Goal: Navigation & Orientation: Find specific page/section

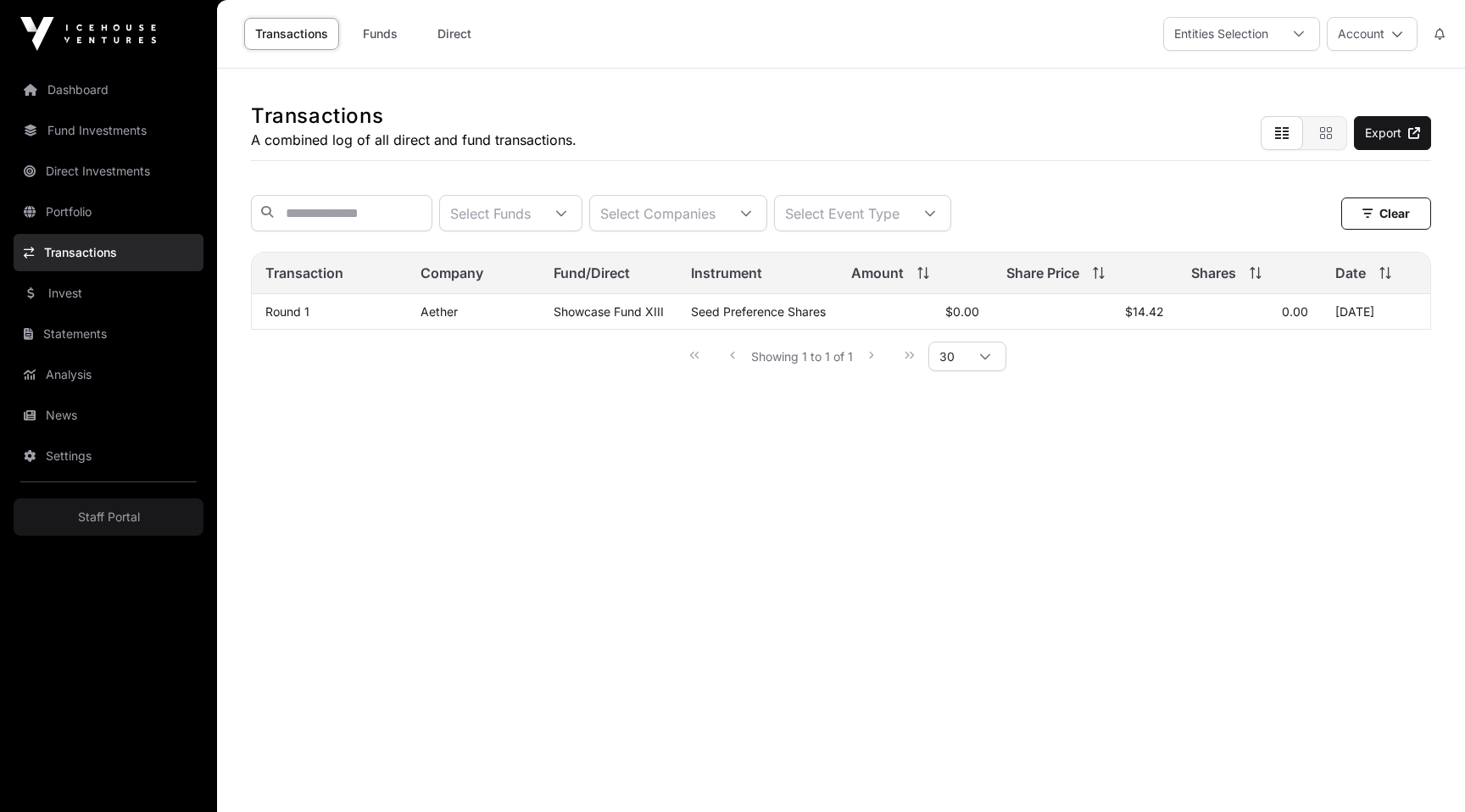
click at [998, 655] on main "Transactions A combined log of all direct and fund transactions. Export Select …" at bounding box center [840, 475] width 1247 height 812
click at [862, 685] on main "Transactions A combined log of all direct and fund transactions. Export Select …" at bounding box center [840, 475] width 1247 height 812
click at [108, 252] on link "Transactions" at bounding box center [108, 253] width 190 height 37
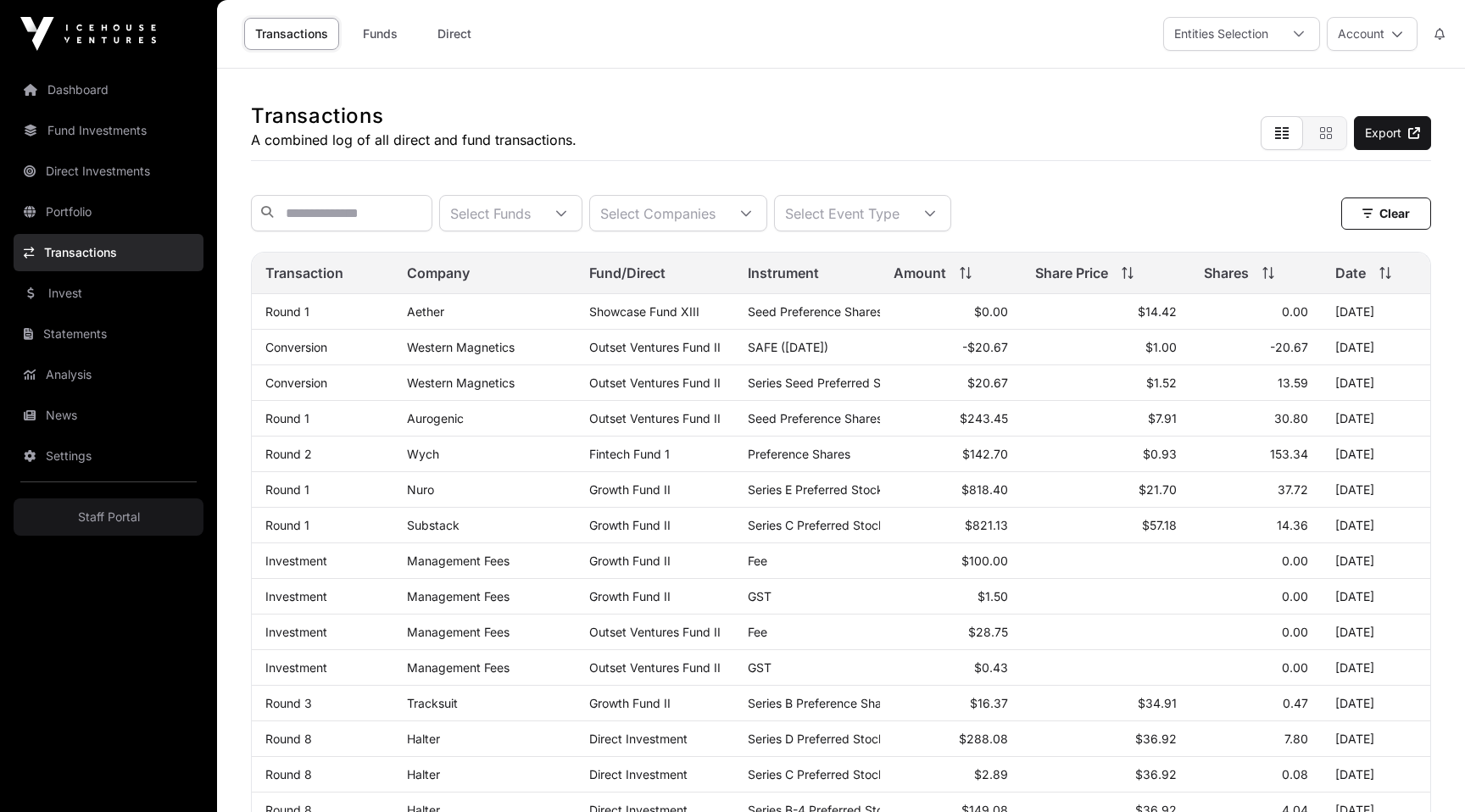
click at [136, 462] on link "Settings" at bounding box center [108, 455] width 190 height 37
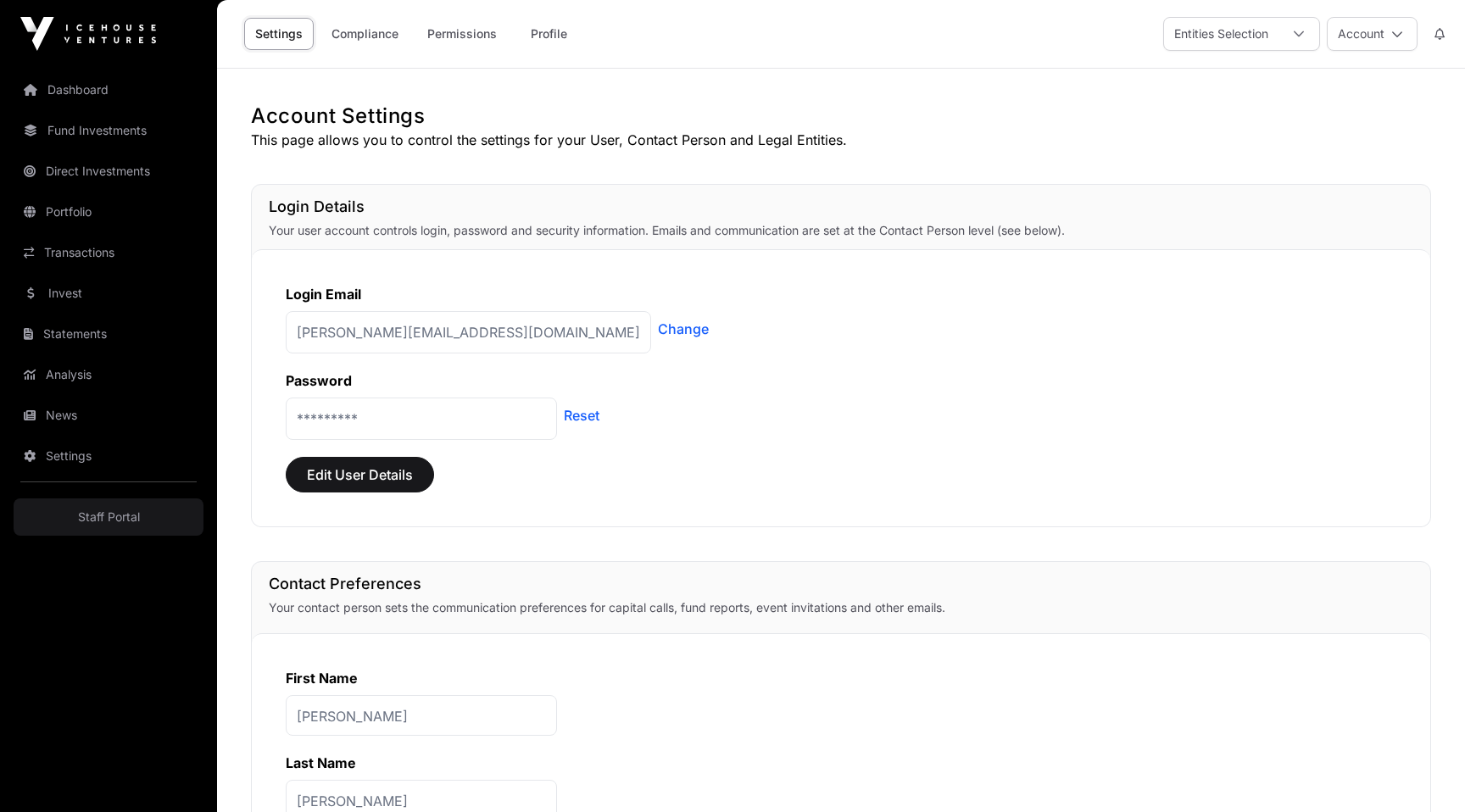
click at [929, 134] on p "This page allows you to control the settings for your User, Contact Person and …" at bounding box center [840, 139] width 1180 height 20
click at [126, 83] on link "Dashboard" at bounding box center [108, 90] width 190 height 37
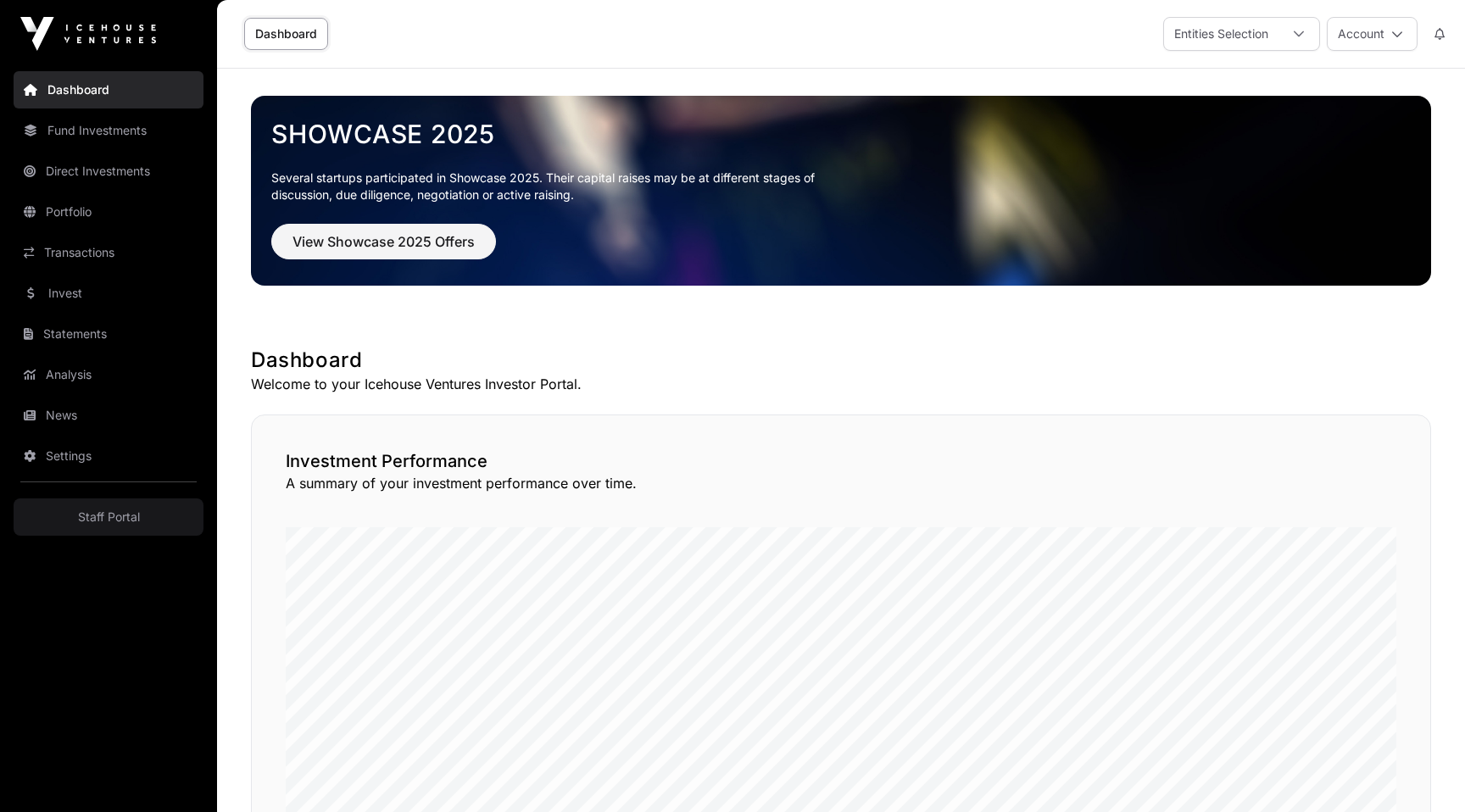
click at [92, 134] on link "Fund Investments" at bounding box center [108, 130] width 190 height 37
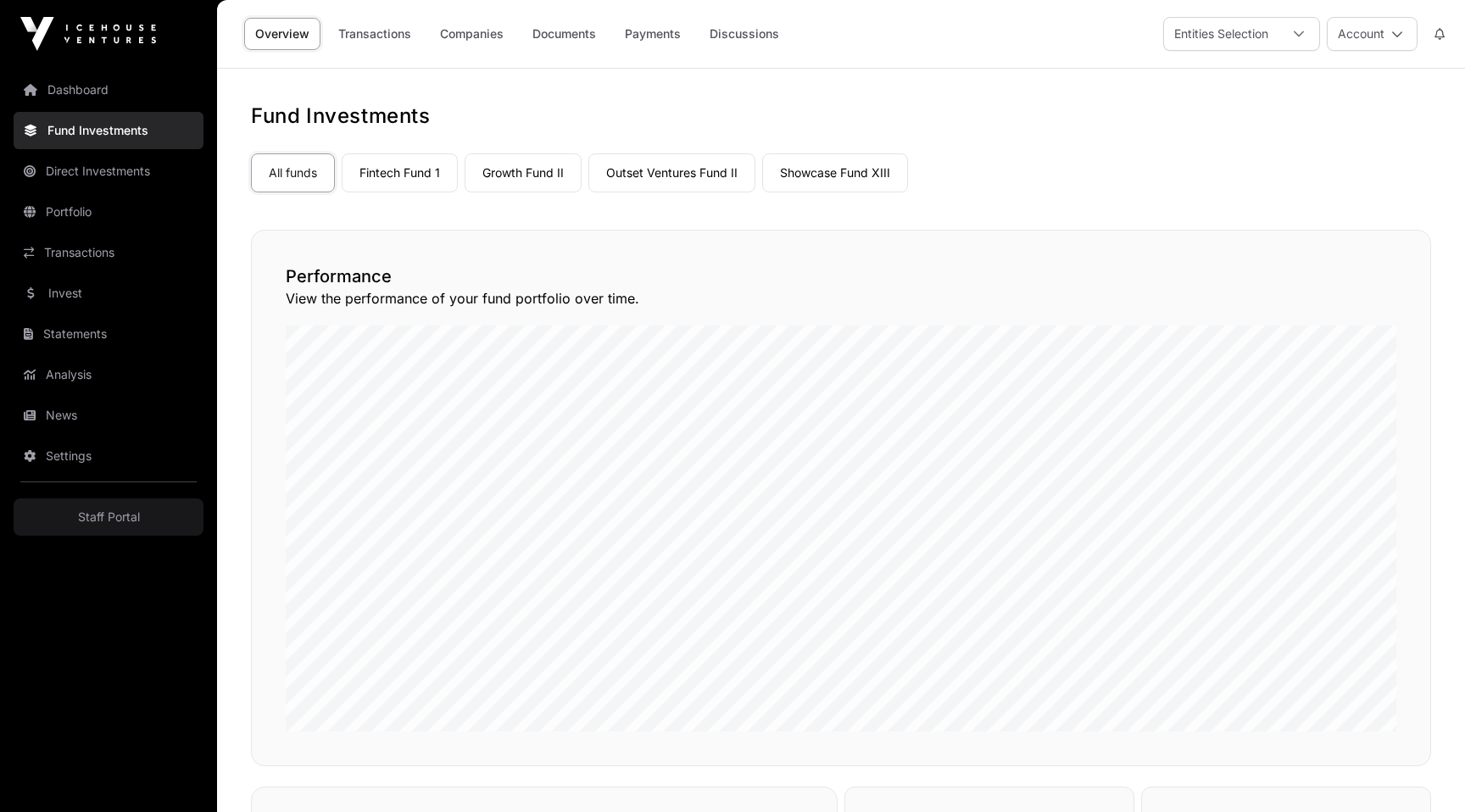
click at [56, 167] on link "Direct Investments" at bounding box center [108, 171] width 190 height 37
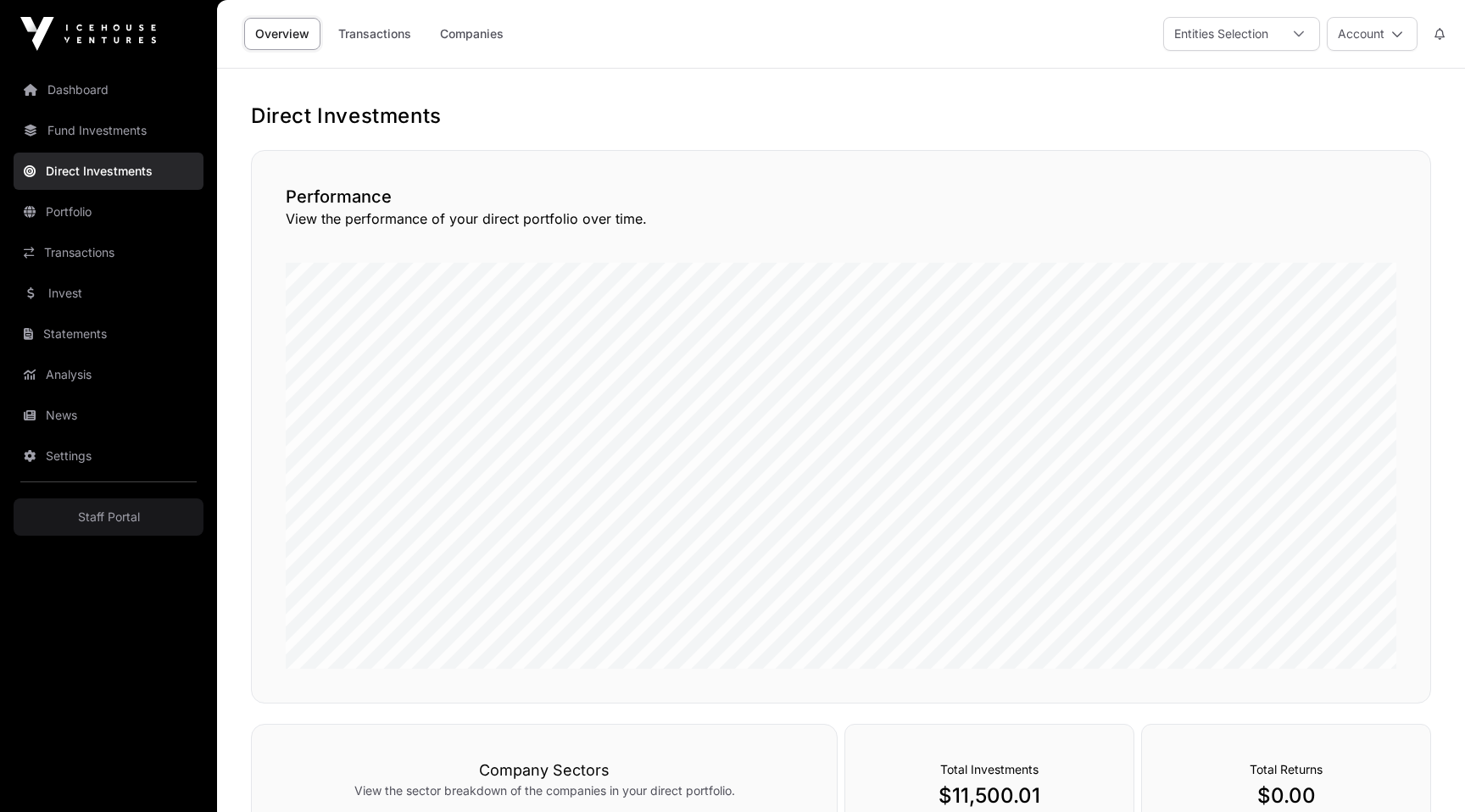
click at [97, 93] on link "Dashboard" at bounding box center [108, 90] width 190 height 37
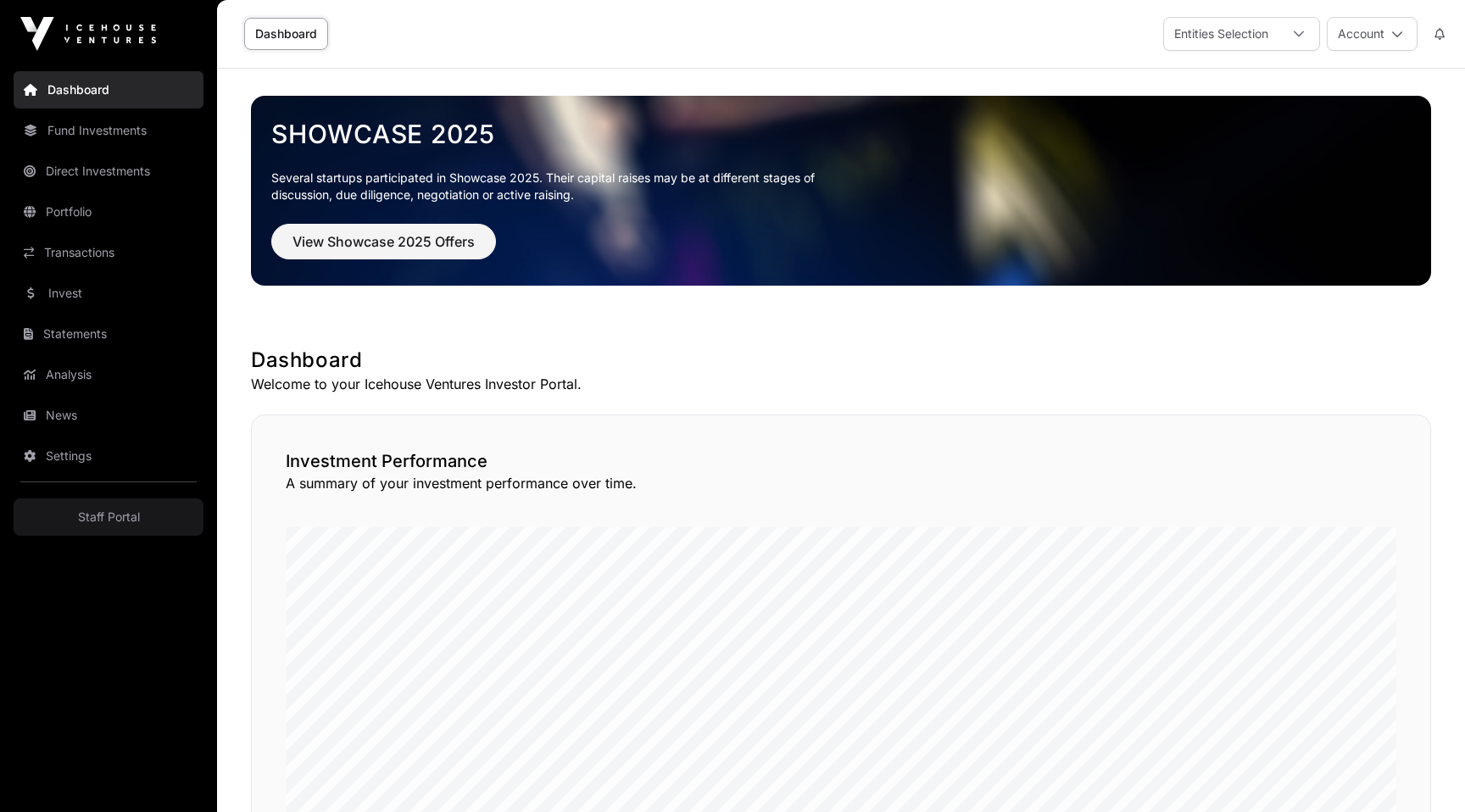
click at [852, 39] on div "Dashboard Entities Selection Account" at bounding box center [840, 33] width 1227 height 68
click at [1010, 416] on div "Investment Performance A summary of your investment performance over time." at bounding box center [840, 690] width 1180 height 553
click at [1094, 464] on h2 "Investment Performance" at bounding box center [840, 461] width 1110 height 24
click at [81, 524] on link "Staff Portal" at bounding box center [108, 517] width 190 height 37
